Goal: Task Accomplishment & Management: Use online tool/utility

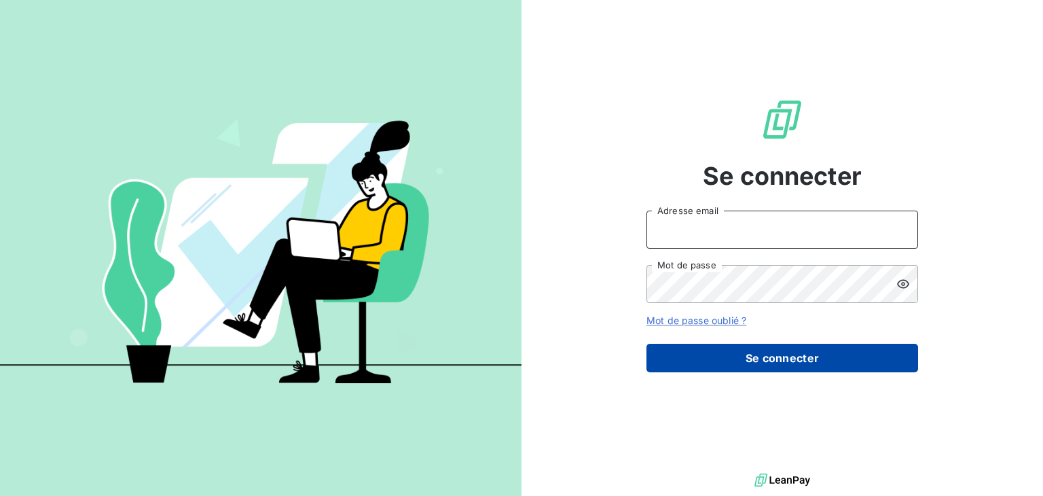
type input "[EMAIL_ADDRESS][DOMAIN_NAME]"
click at [778, 359] on button "Se connecter" at bounding box center [783, 358] width 272 height 29
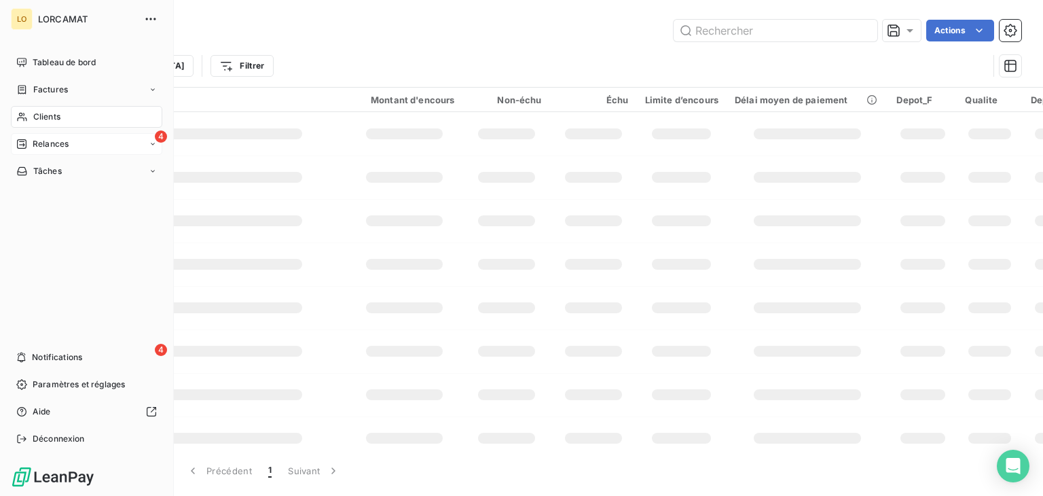
click at [65, 145] on span "Relances" at bounding box center [51, 144] width 36 height 12
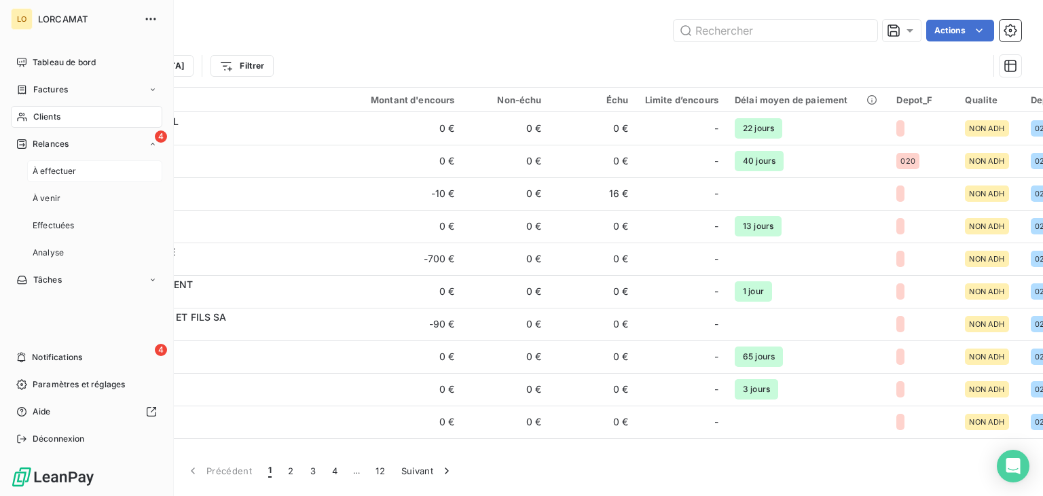
click at [90, 168] on div "À effectuer" at bounding box center [94, 171] width 135 height 22
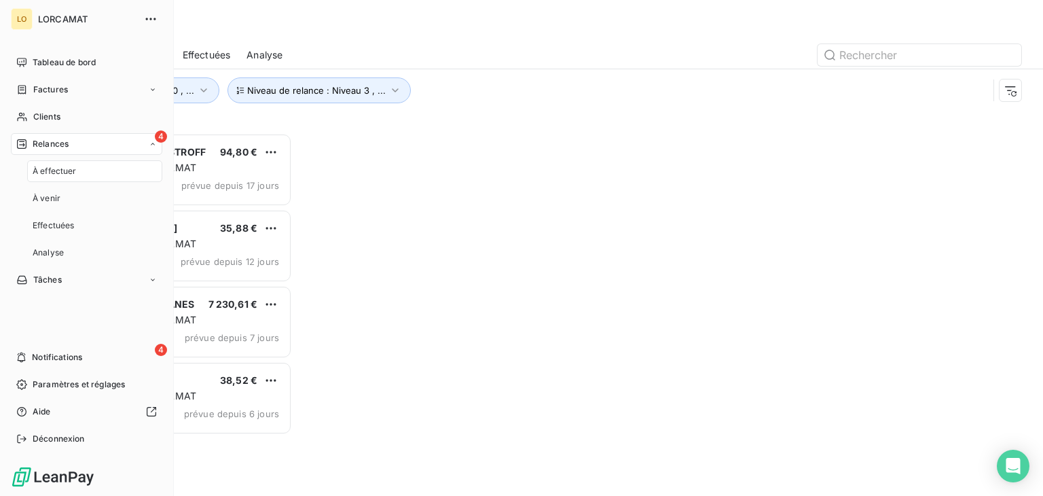
scroll to position [352, 216]
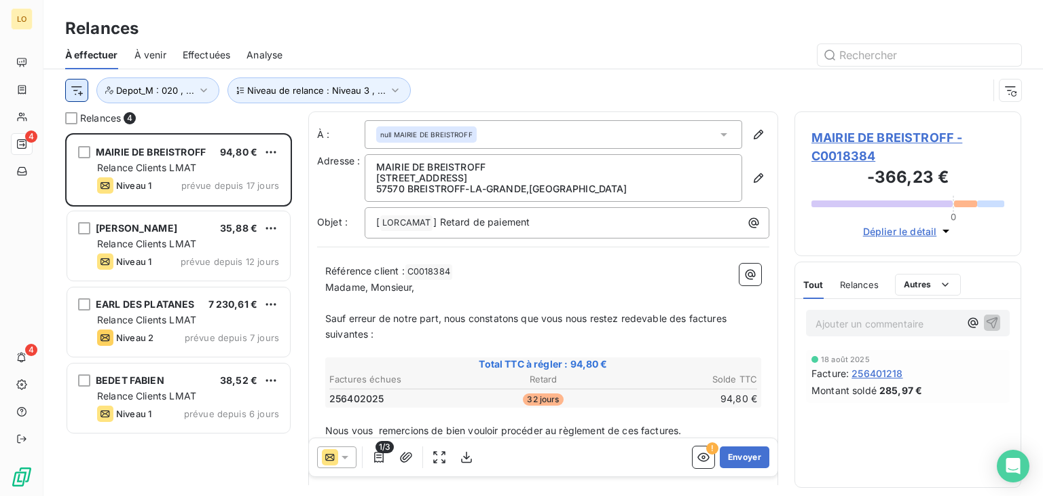
click at [79, 93] on html "LO 4 4 Relances À effectuer À venir Effectuées Analyse Niveau de relance : Nive…" at bounding box center [521, 248] width 1043 height 496
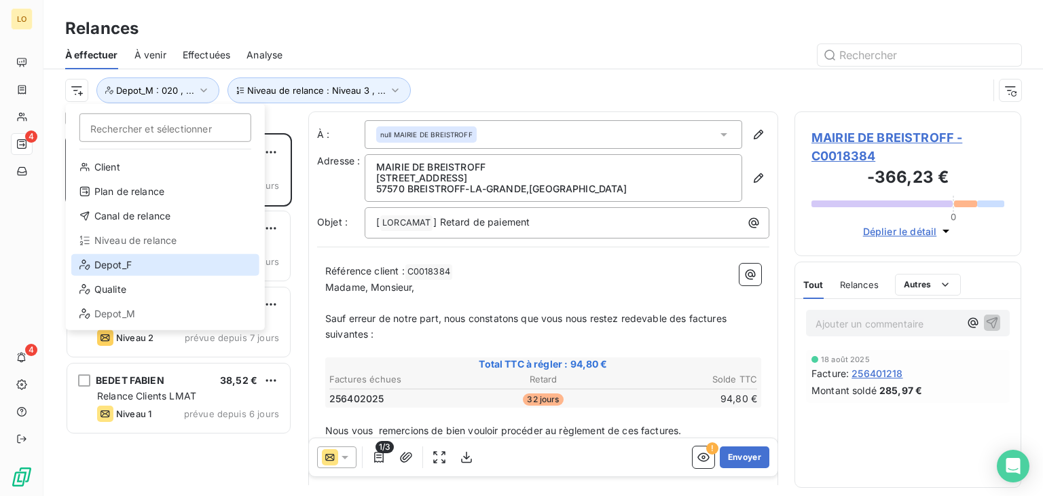
click at [120, 264] on div "Depot_F" at bounding box center [165, 265] width 188 height 22
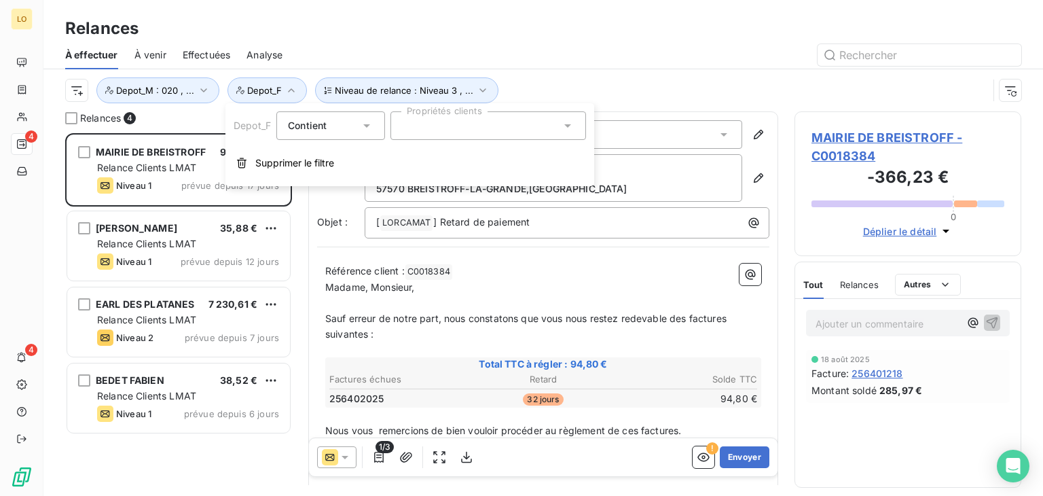
click at [448, 126] on div at bounding box center [489, 125] width 196 height 29
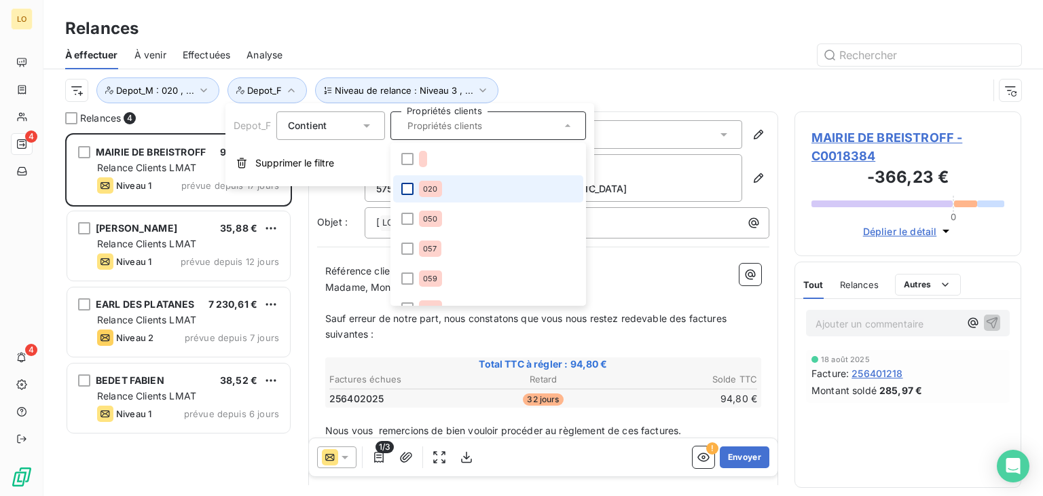
click at [408, 188] on div at bounding box center [407, 189] width 12 height 12
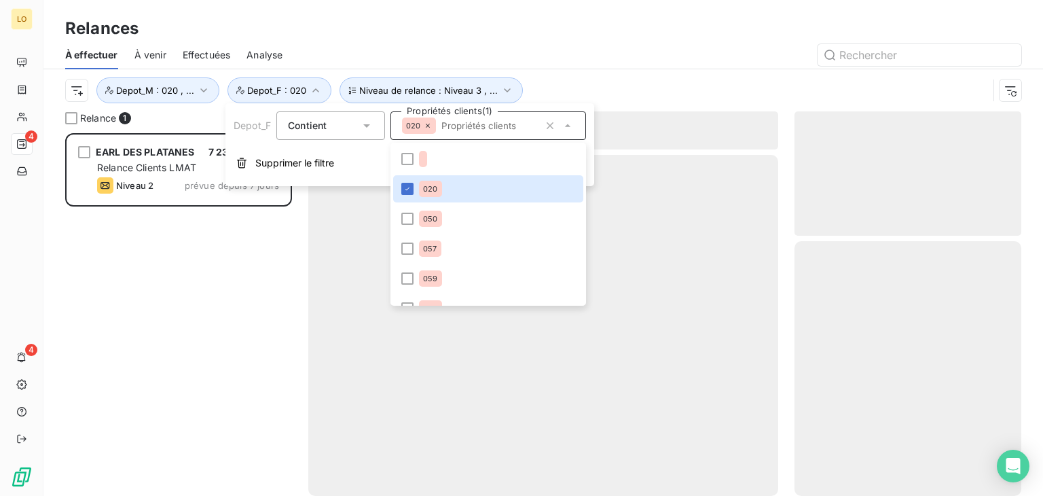
scroll to position [352, 216]
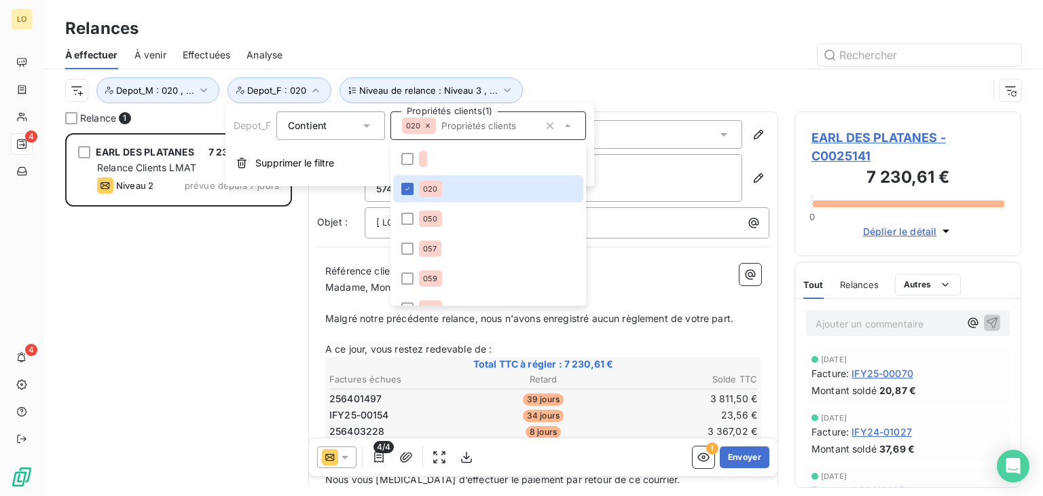
click at [624, 41] on div "À effectuer À venir Effectuées Analyse" at bounding box center [543, 55] width 1000 height 29
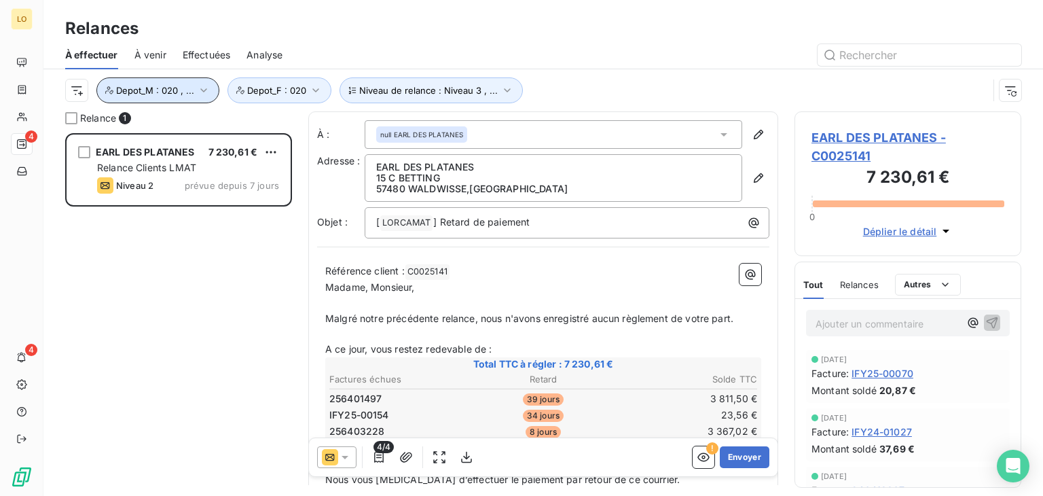
click at [199, 86] on icon "button" at bounding box center [204, 91] width 14 height 14
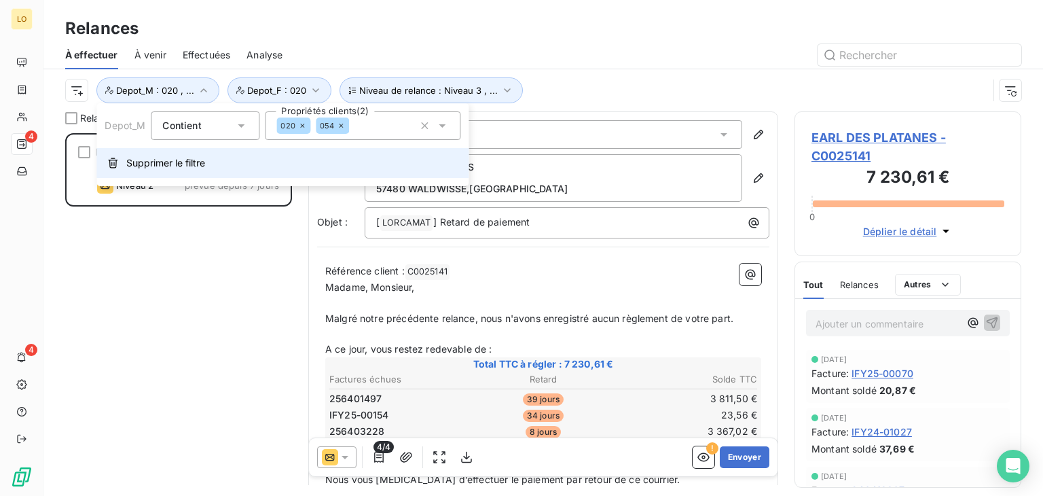
click at [153, 162] on span "Supprimer le filtre" at bounding box center [165, 163] width 79 height 14
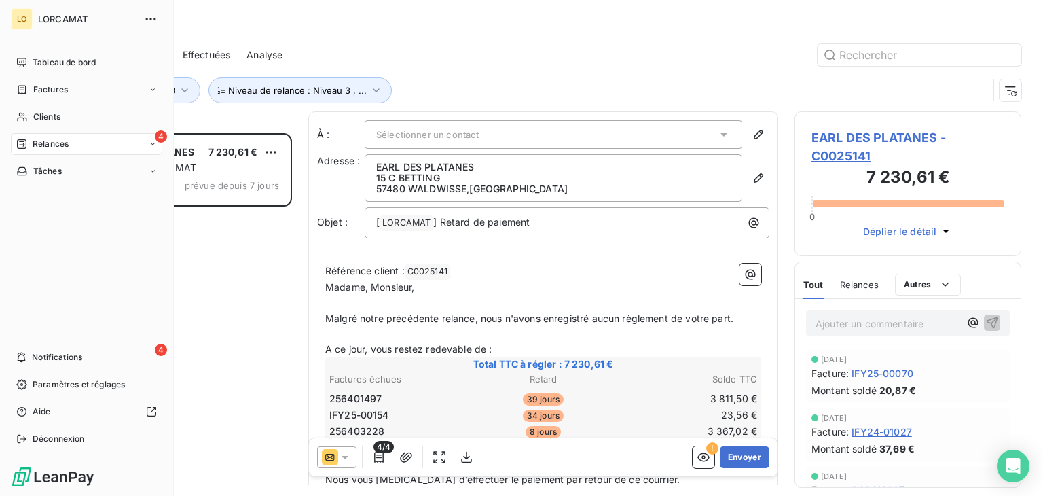
click at [60, 147] on span "Relances" at bounding box center [51, 144] width 36 height 12
click at [65, 168] on span "À effectuer" at bounding box center [55, 171] width 44 height 12
click at [63, 168] on span "À effectuer" at bounding box center [55, 171] width 44 height 12
click at [24, 355] on icon at bounding box center [22, 358] width 8 height 10
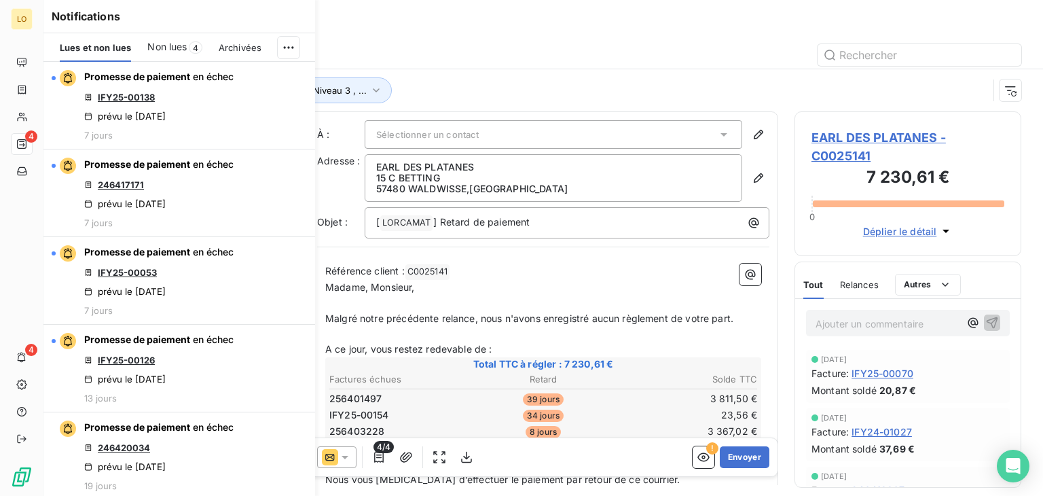
click at [397, 19] on div "Relances" at bounding box center [543, 28] width 1000 height 24
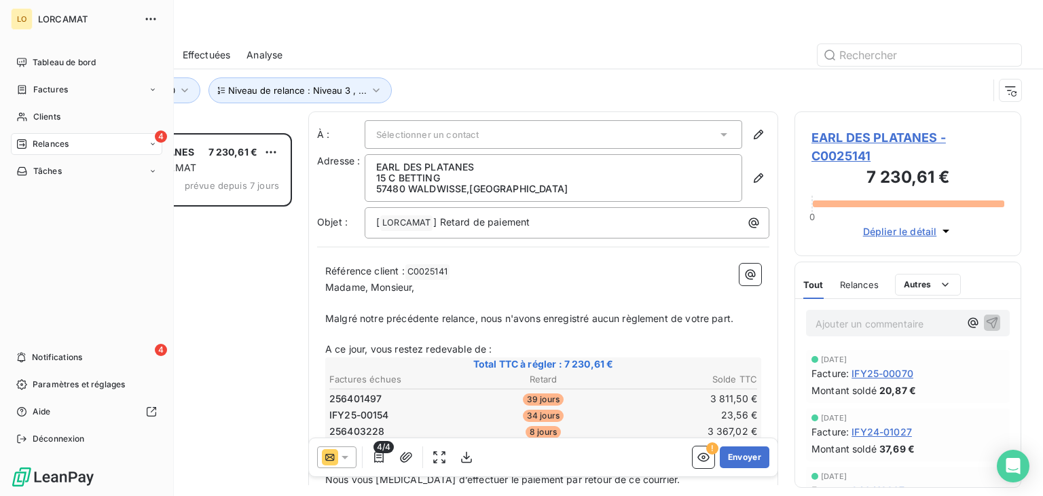
click at [49, 147] on span "Relances" at bounding box center [51, 144] width 36 height 12
click at [50, 199] on span "À venir" at bounding box center [47, 198] width 28 height 12
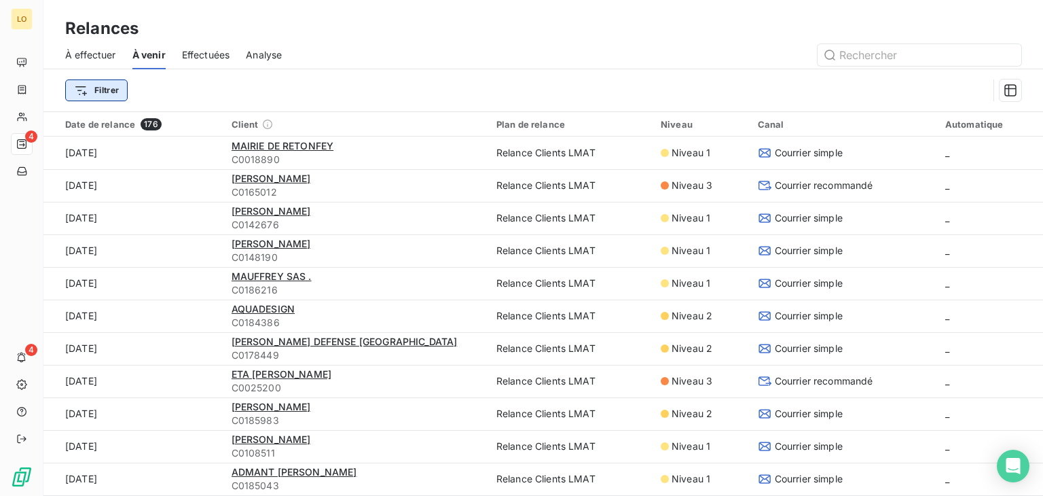
click at [90, 89] on html "LO 4 4 Relances À effectuer À venir Effectuées Analyse Filtrer Date de relance …" at bounding box center [521, 248] width 1043 height 496
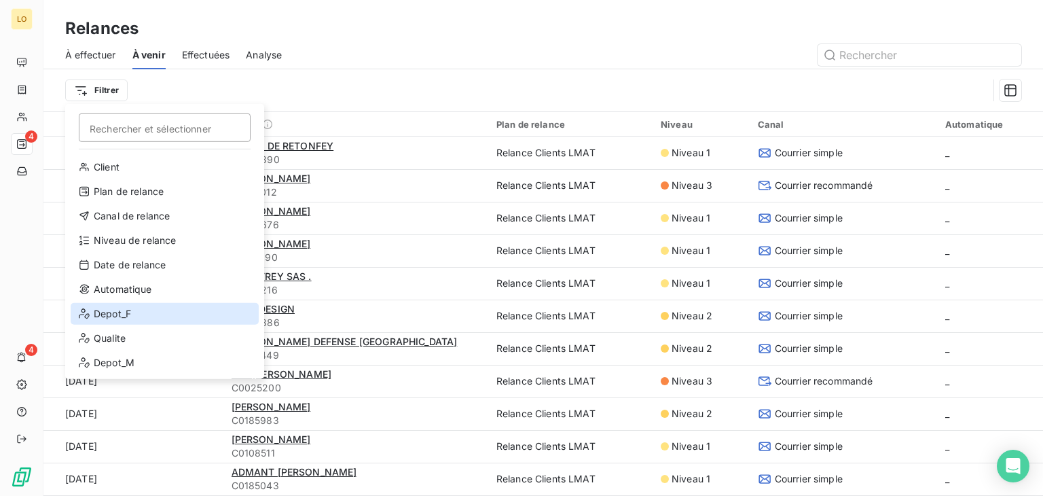
click at [118, 315] on div "Depot_F" at bounding box center [165, 314] width 188 height 22
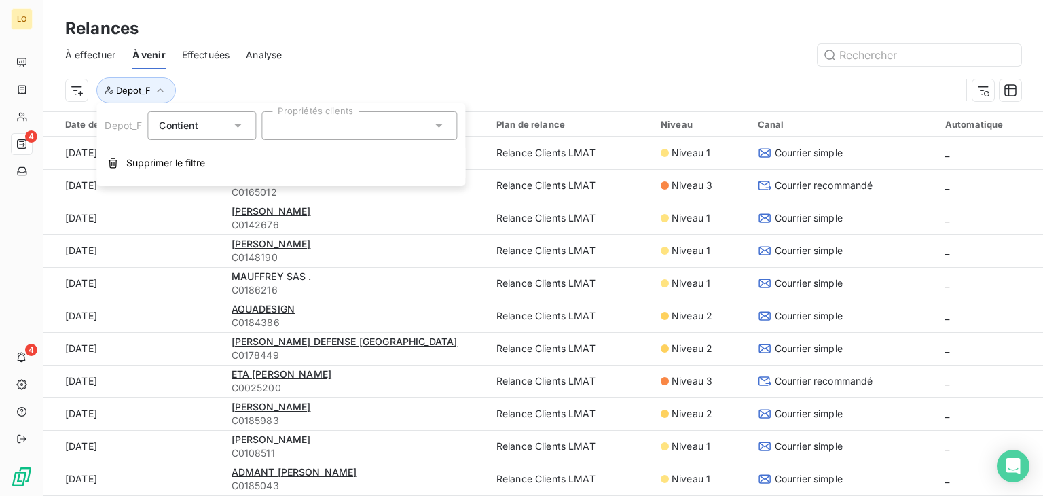
click at [310, 122] on div at bounding box center [360, 125] width 196 height 29
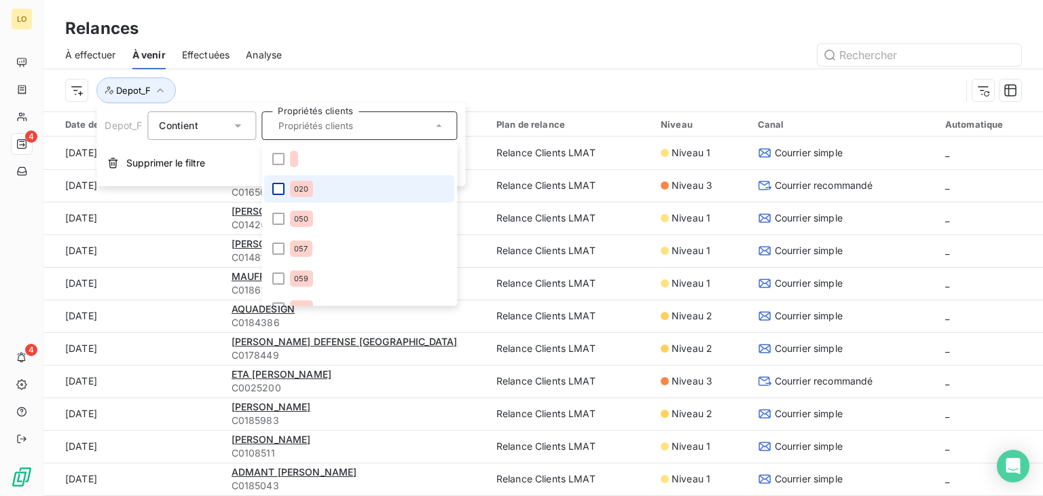
click at [280, 191] on div at bounding box center [278, 189] width 12 height 12
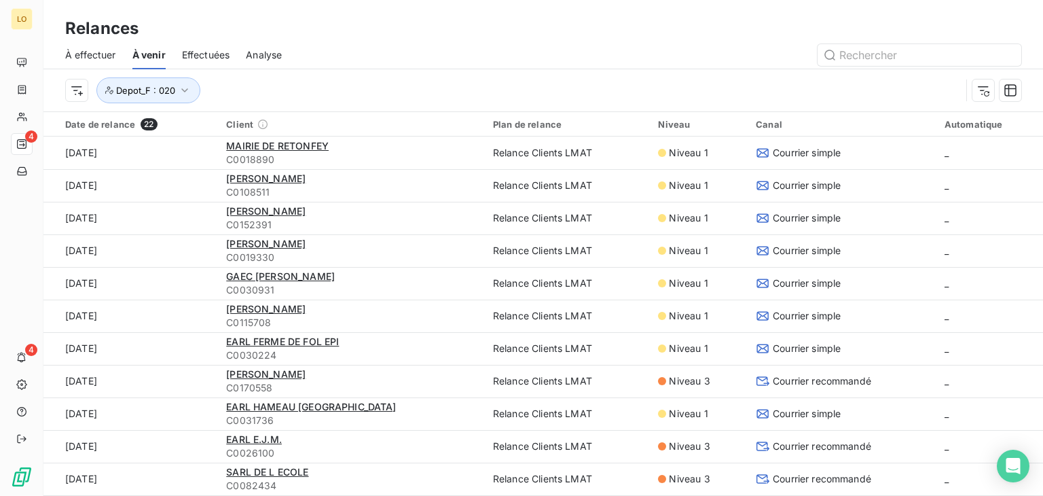
click at [370, 66] on div "À effectuer À venir Effectuées Analyse" at bounding box center [543, 55] width 1000 height 29
click at [79, 90] on html "LO 4 4 Relances À effectuer À venir Effectuées Analyse Depot_F : 020 Date de re…" at bounding box center [521, 248] width 1043 height 496
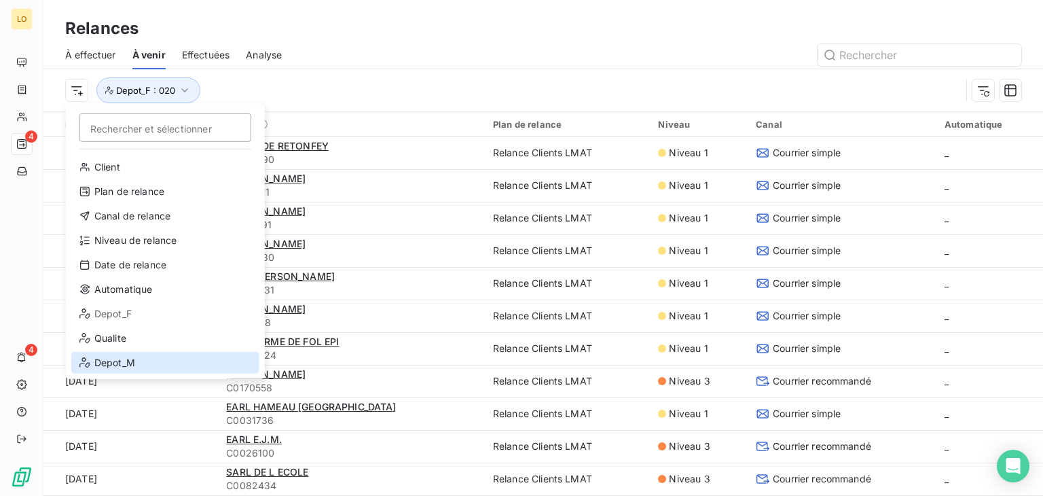
click at [122, 361] on div "Depot_M" at bounding box center [165, 363] width 188 height 22
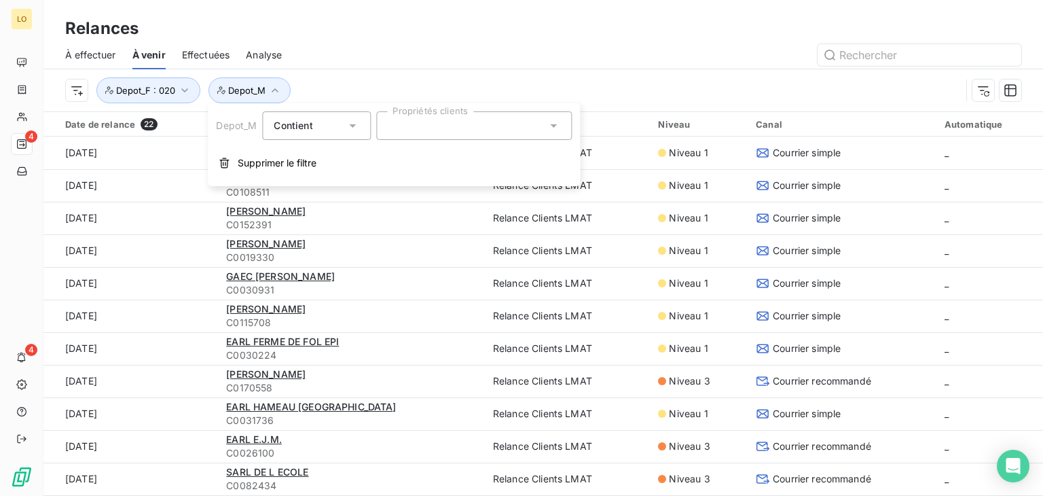
click at [424, 131] on div at bounding box center [474, 125] width 196 height 29
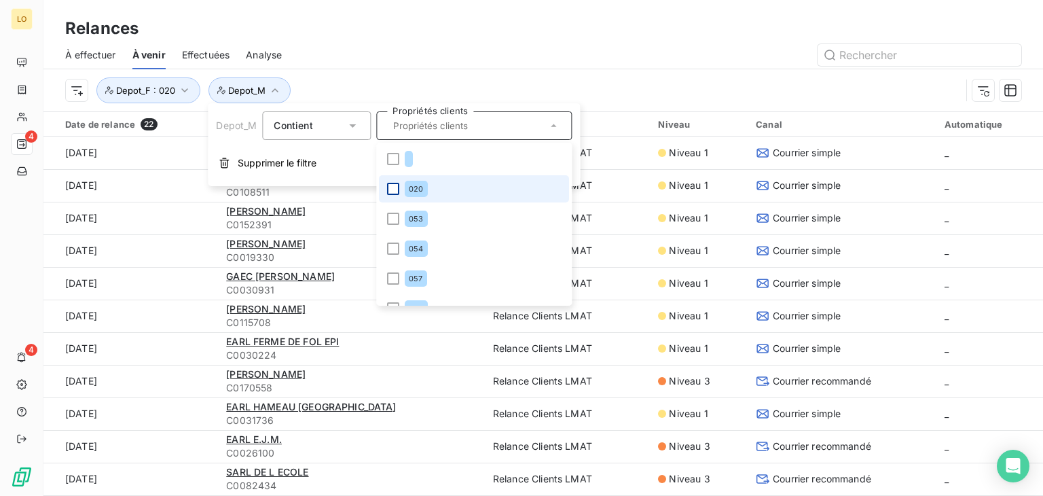
click at [389, 188] on div at bounding box center [393, 189] width 12 height 12
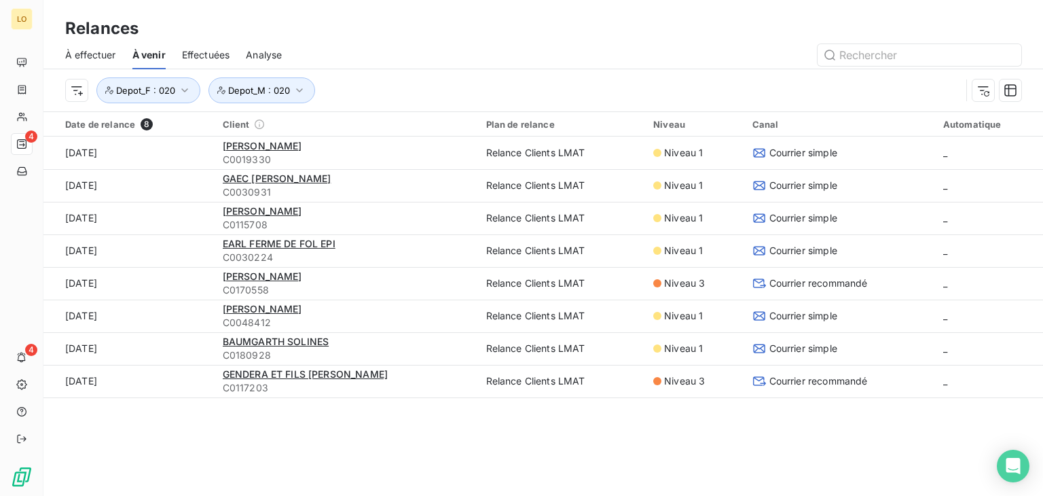
click at [433, 49] on div at bounding box center [659, 55] width 723 height 22
click at [187, 91] on icon "button" at bounding box center [185, 91] width 14 height 14
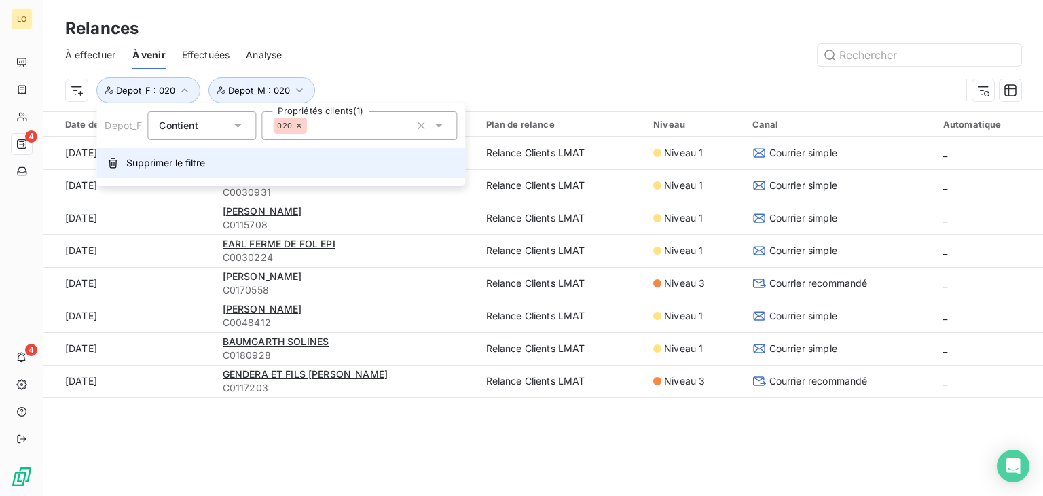
click at [143, 164] on span "Supprimer le filtre" at bounding box center [165, 163] width 79 height 14
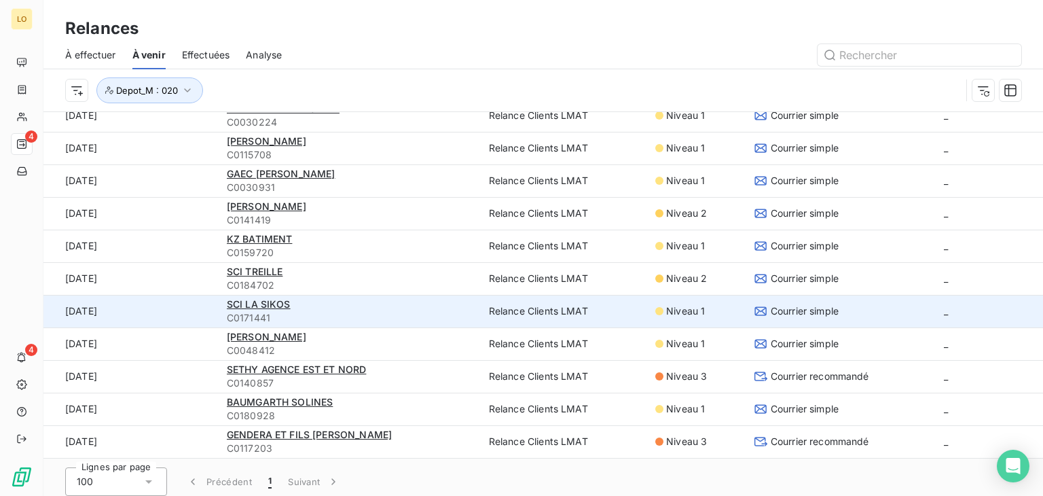
scroll to position [46, 0]
